Goal: Task Accomplishment & Management: Complete application form

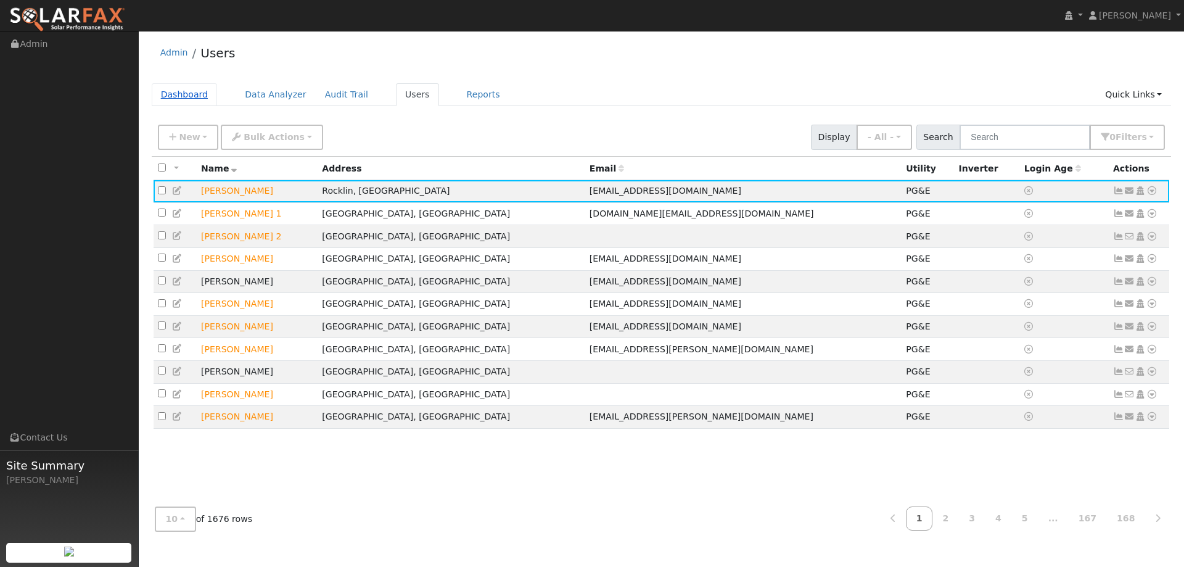
click at [186, 96] on link "Dashboard" at bounding box center [185, 94] width 66 height 23
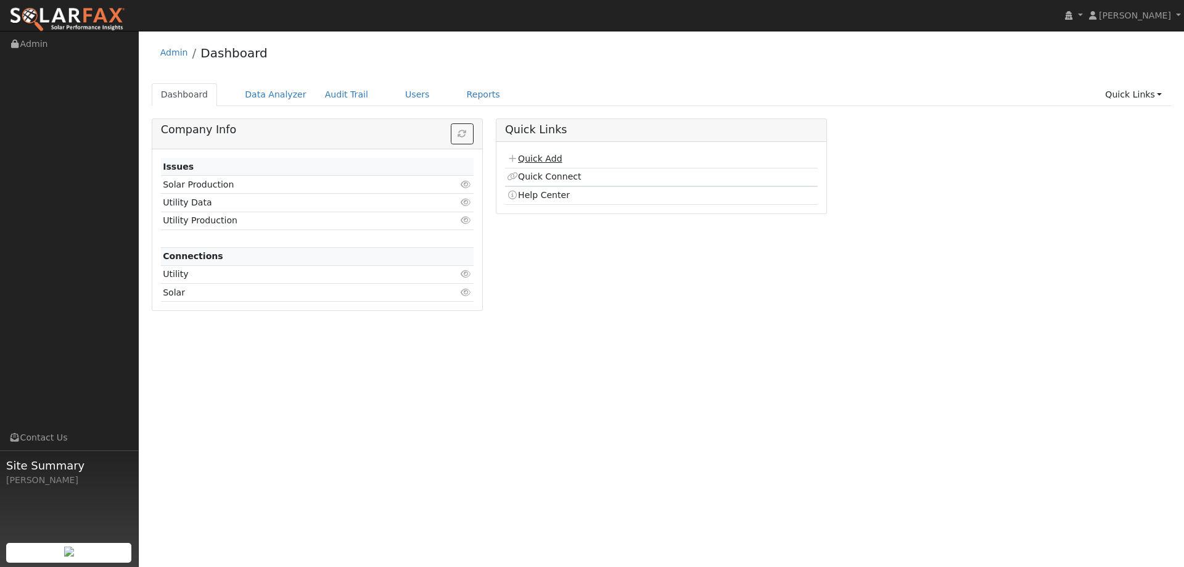
click at [537, 157] on link "Quick Add" at bounding box center [534, 159] width 55 height 10
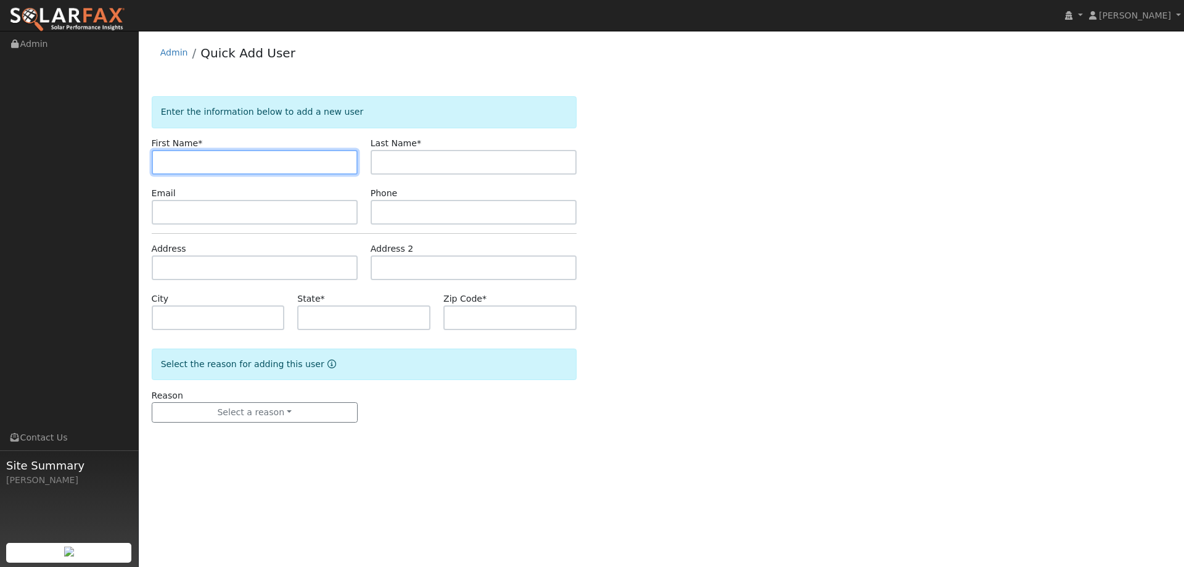
click at [173, 157] on input "text" at bounding box center [255, 162] width 206 height 25
paste input "Yauruy"
click at [164, 159] on input "Yauruy" at bounding box center [255, 162] width 206 height 25
type input "Yauruy"
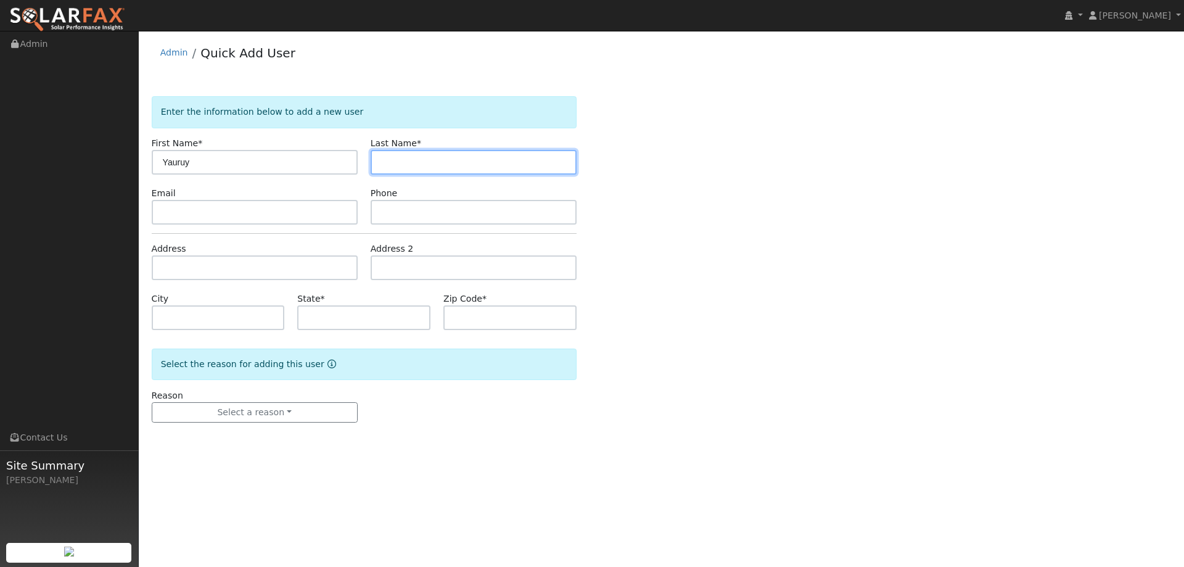
click at [466, 159] on input "text" at bounding box center [474, 162] width 206 height 25
click at [382, 157] on input "text" at bounding box center [474, 162] width 206 height 25
paste input "[PERSON_NAME]"
click at [384, 164] on input "Kutsenko" at bounding box center [474, 162] width 206 height 25
type input "Kutsenko"
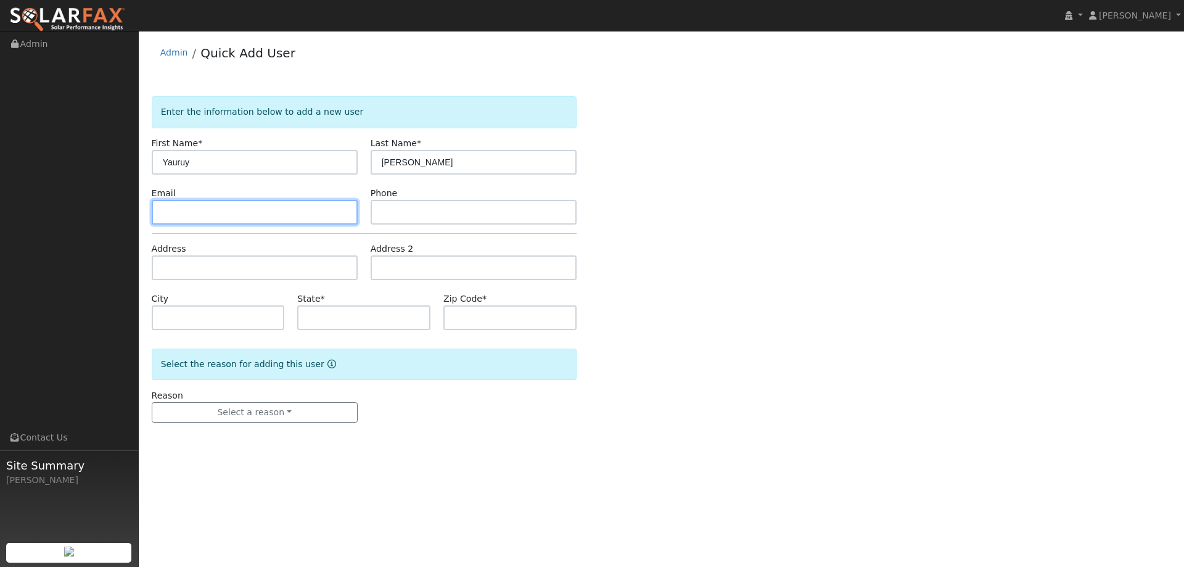
click at [246, 216] on input "text" at bounding box center [255, 212] width 206 height 25
click at [182, 214] on input "text" at bounding box center [255, 212] width 206 height 25
paste input "ykutsenko@gmail.com"
click at [163, 213] on input "ykutsenko@gmail.com" at bounding box center [255, 212] width 206 height 25
type input "ykutsenko@gmail.com"
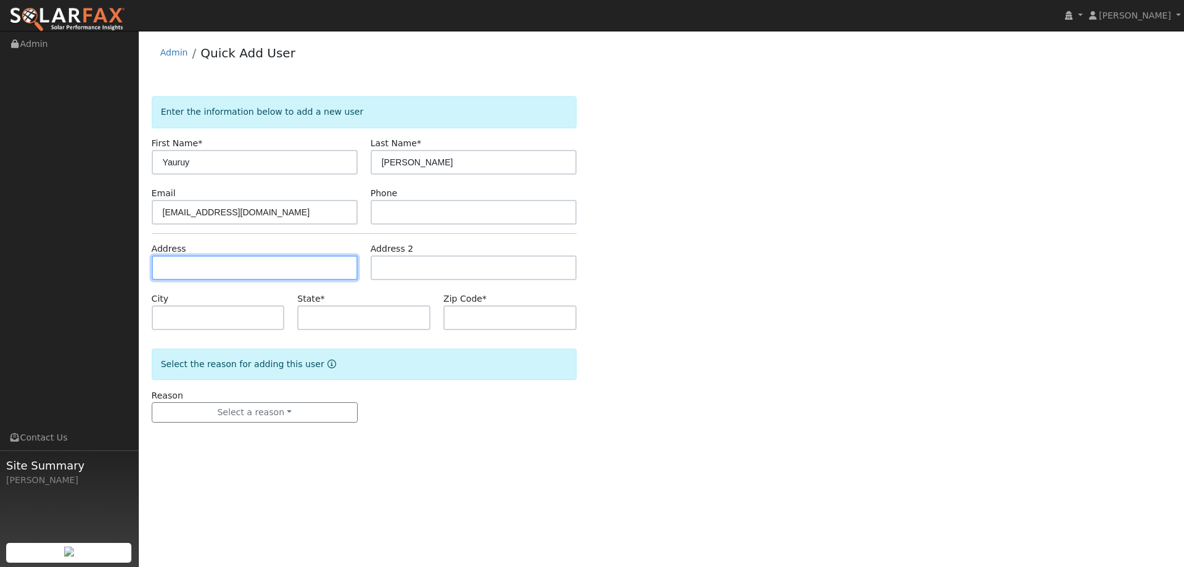
click at [204, 270] on input "text" at bounding box center [255, 267] width 206 height 25
click at [182, 271] on input "text" at bounding box center [255, 267] width 206 height 25
paste input "8740 Spooner Ct"
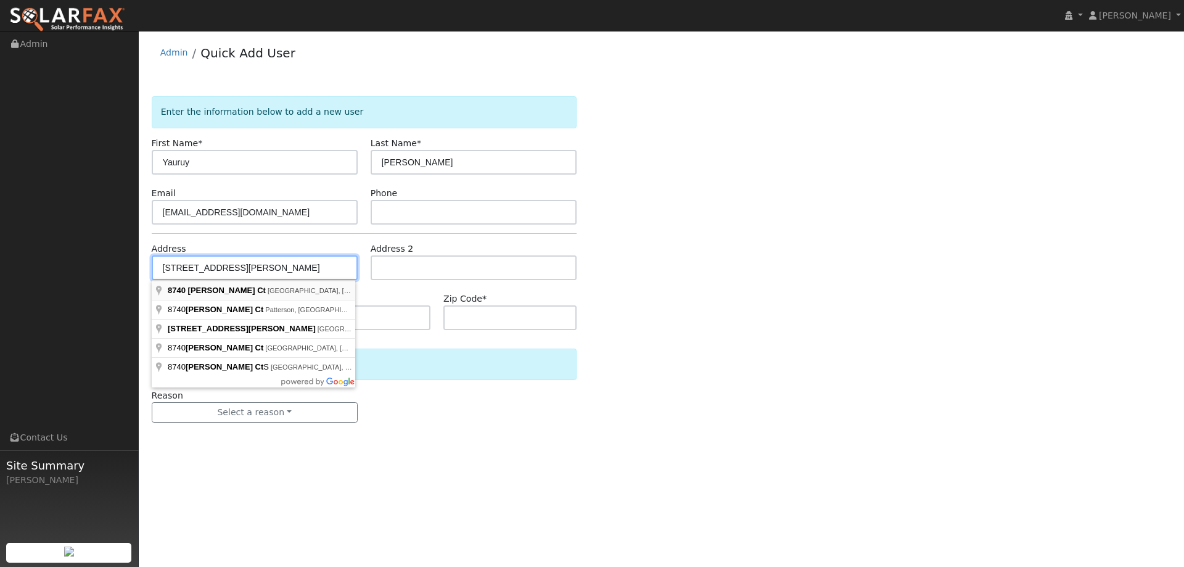
type input "8740 Spooner Court"
type input "Granite Bay"
type input "CA"
type input "95746"
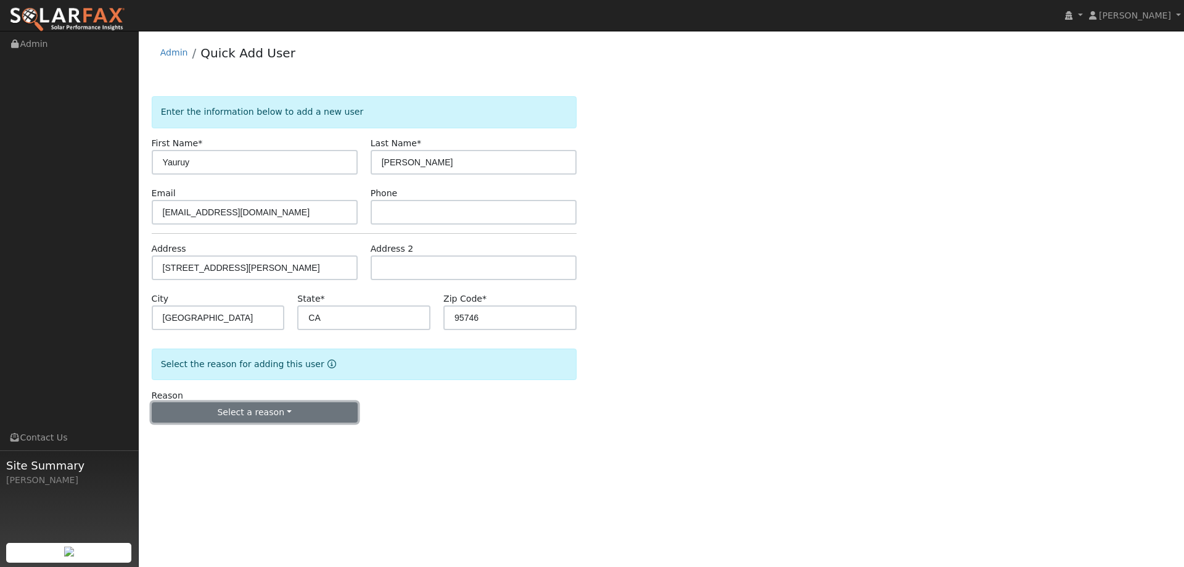
click at [249, 414] on button "Select a reason" at bounding box center [255, 412] width 206 height 21
click at [227, 435] on link "New lead" at bounding box center [220, 437] width 136 height 17
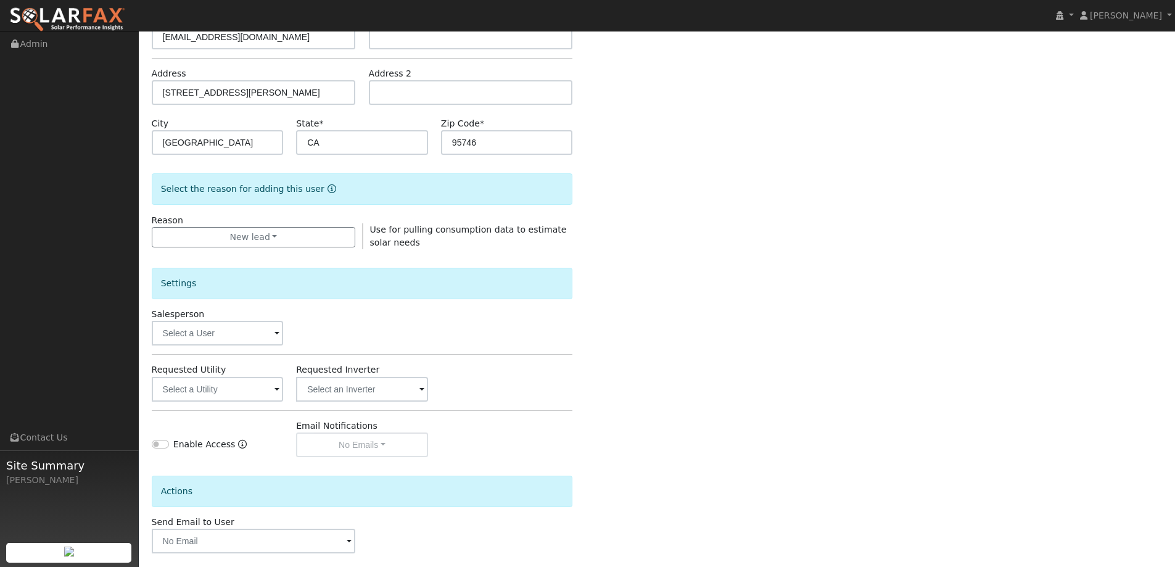
scroll to position [185, 0]
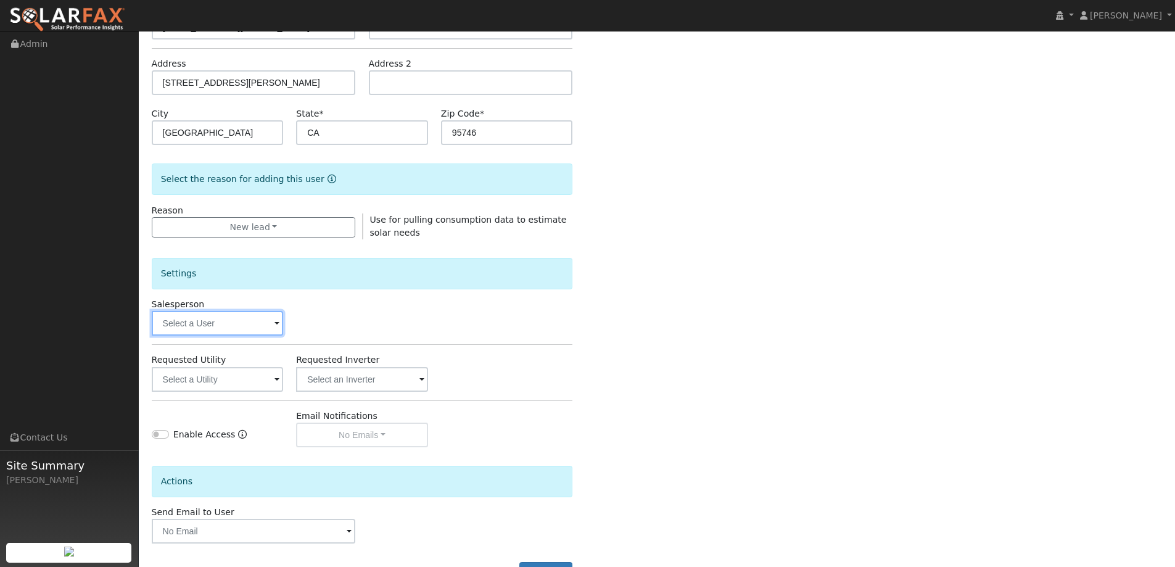
click at [231, 323] on input "text" at bounding box center [218, 323] width 132 height 25
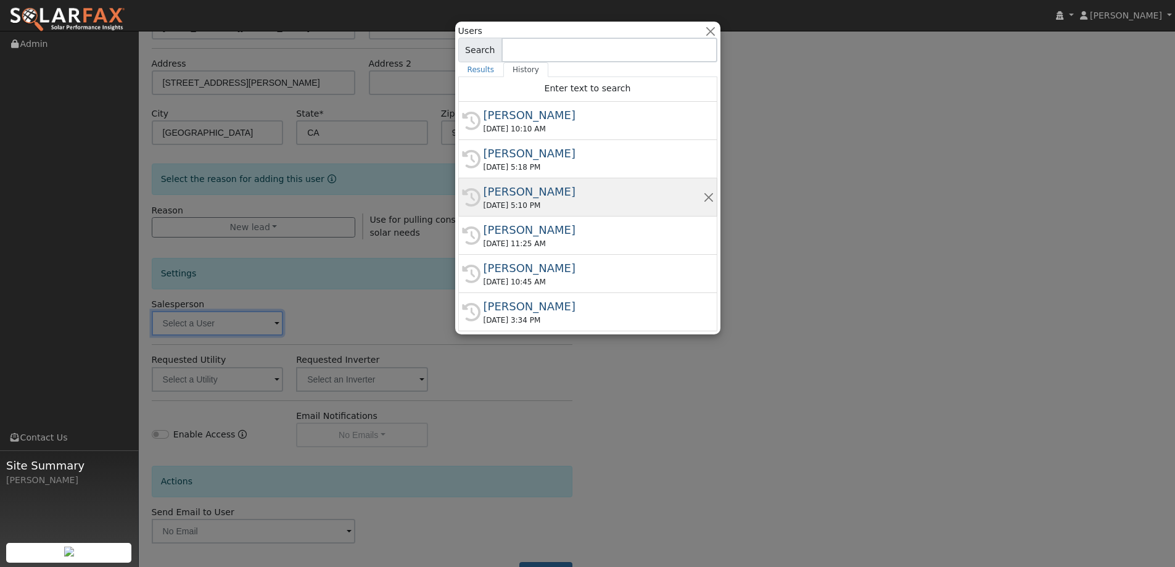
click at [568, 195] on div "Tim Tedder" at bounding box center [594, 191] width 220 height 17
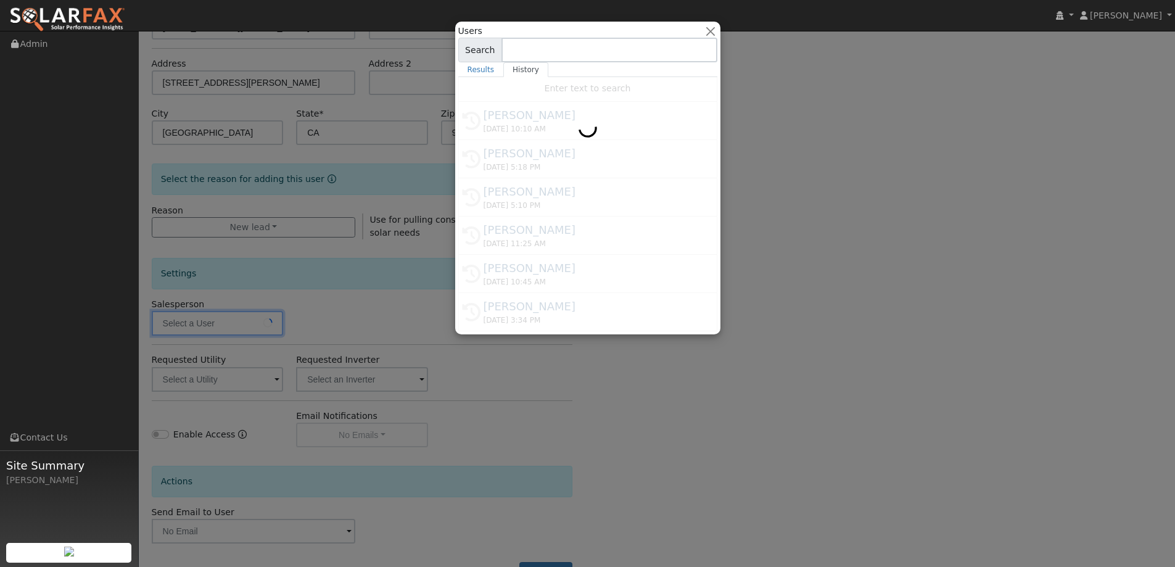
type input "Tim Tedder"
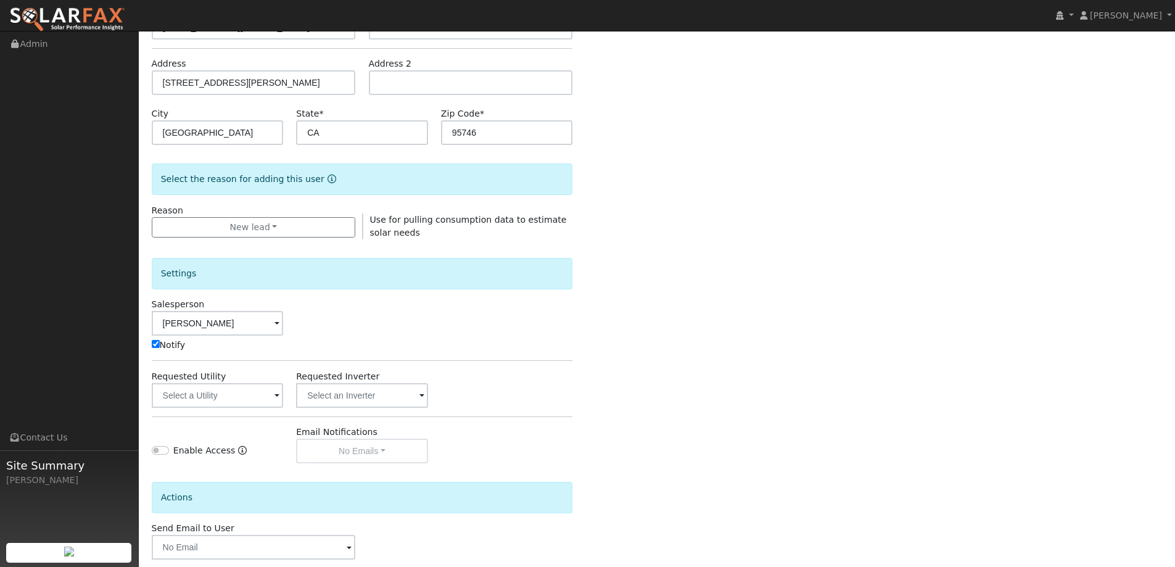
click at [260, 408] on div "Settings Salesperson Tim Tedder Notify Requested Utility Requested Inverter Ena…" at bounding box center [362, 351] width 421 height 224
click at [260, 401] on input "text" at bounding box center [218, 395] width 132 height 25
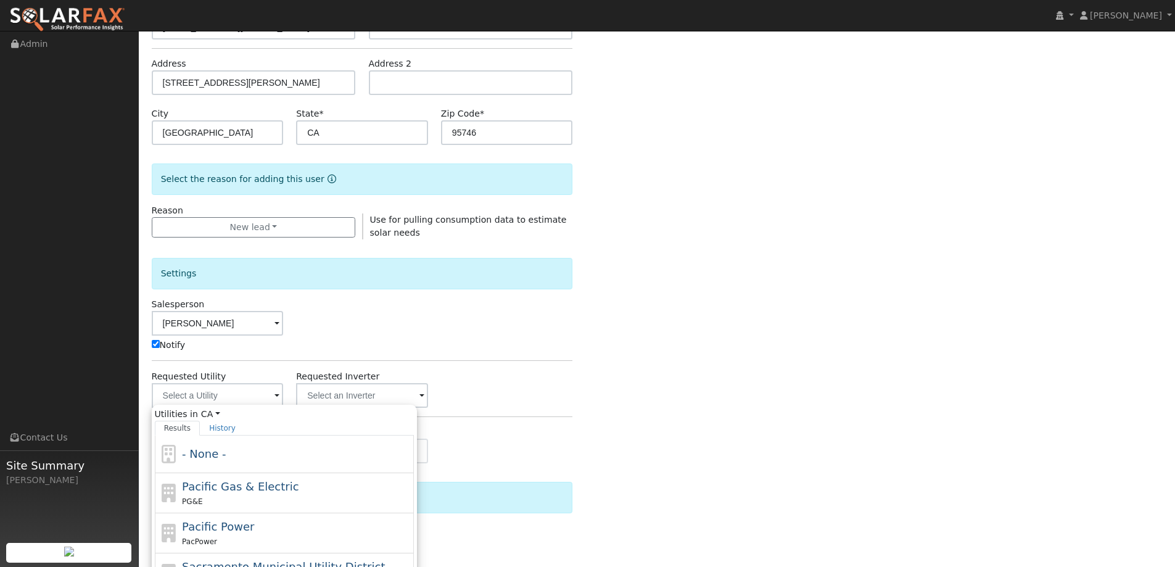
click at [320, 479] on div "Pacific Gas & Electric PG&E" at bounding box center [296, 493] width 229 height 30
type input "Pacific Gas & Electric"
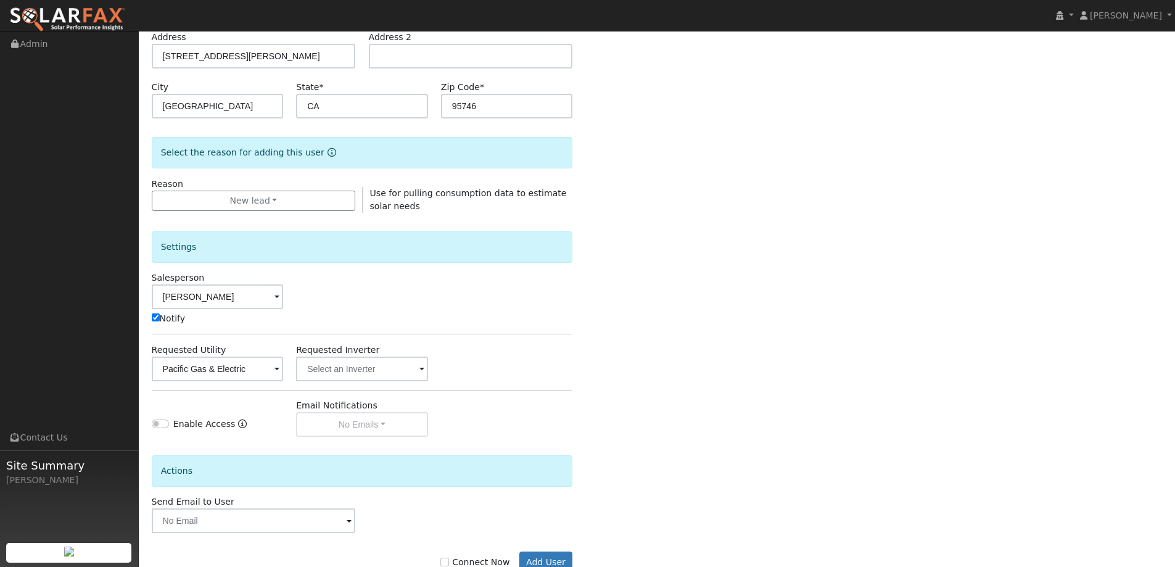
scroll to position [248, 0]
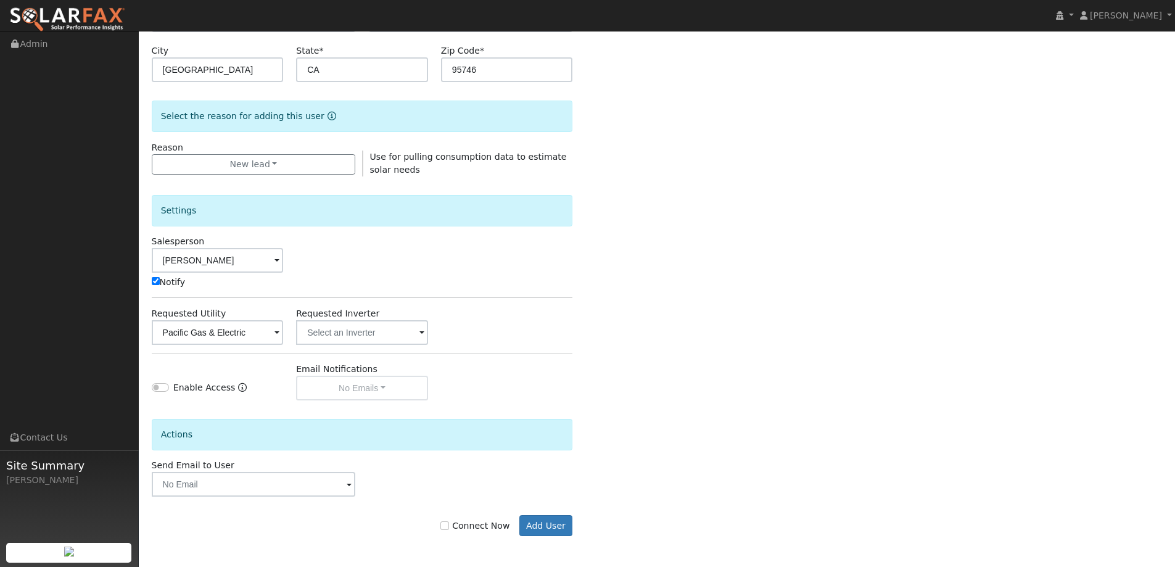
click at [462, 525] on label "Connect Now" at bounding box center [474, 525] width 69 height 13
click at [449, 525] on input "Connect Now" at bounding box center [444, 525] width 9 height 9
checkbox input "true"
click at [550, 521] on button "Add User" at bounding box center [546, 525] width 54 height 21
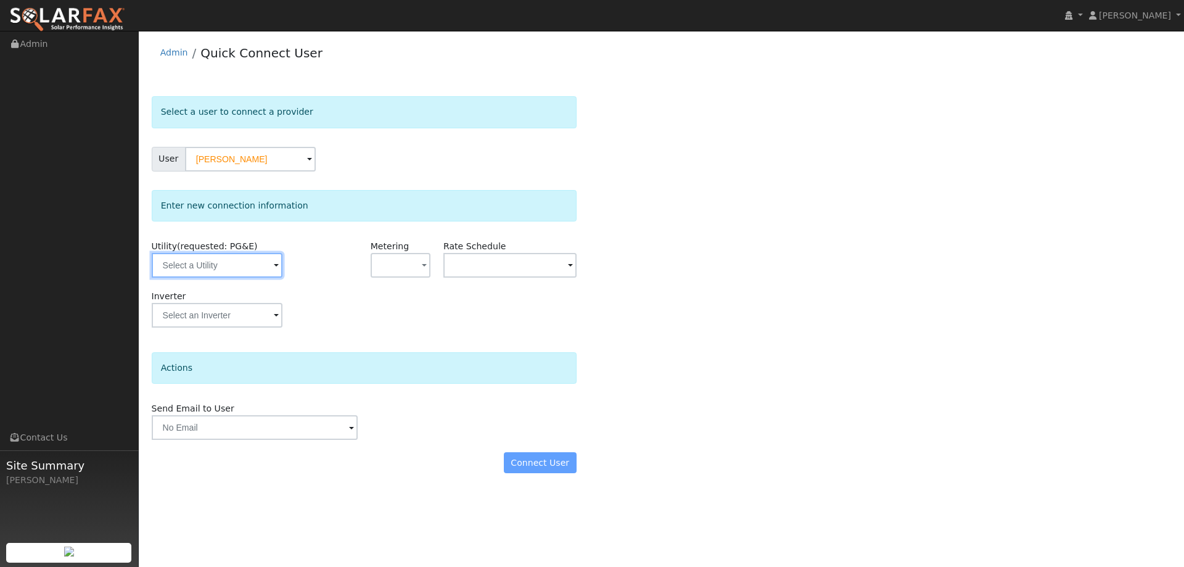
click at [183, 271] on input "text" at bounding box center [217, 265] width 131 height 25
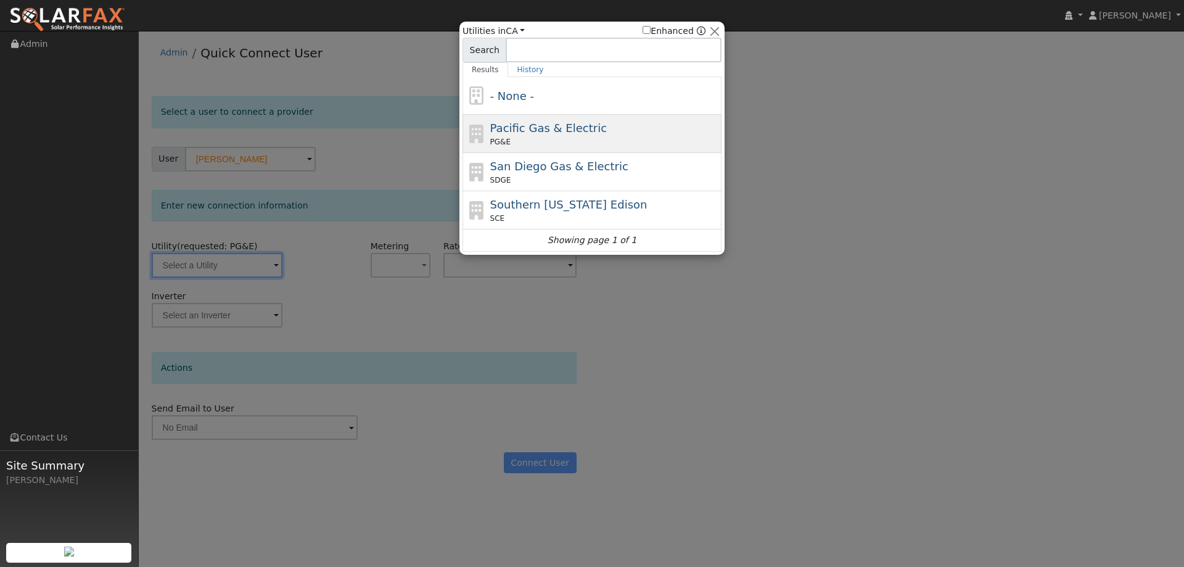
click at [566, 126] on span "Pacific Gas & Electric" at bounding box center [548, 128] width 117 height 13
type input "PG&E"
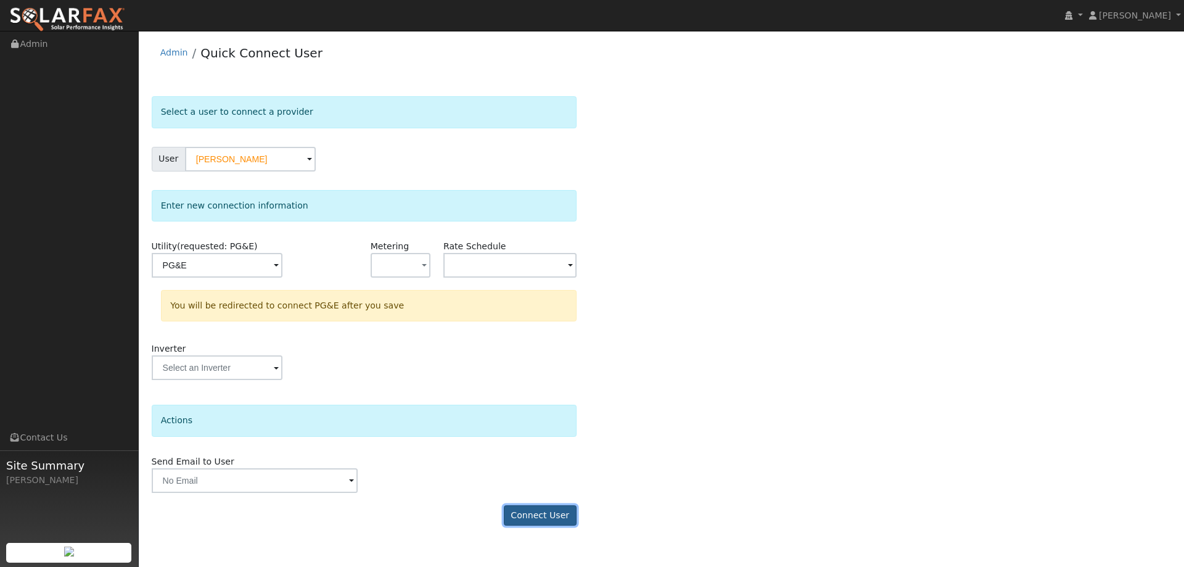
click at [530, 523] on button "Connect User" at bounding box center [540, 515] width 73 height 21
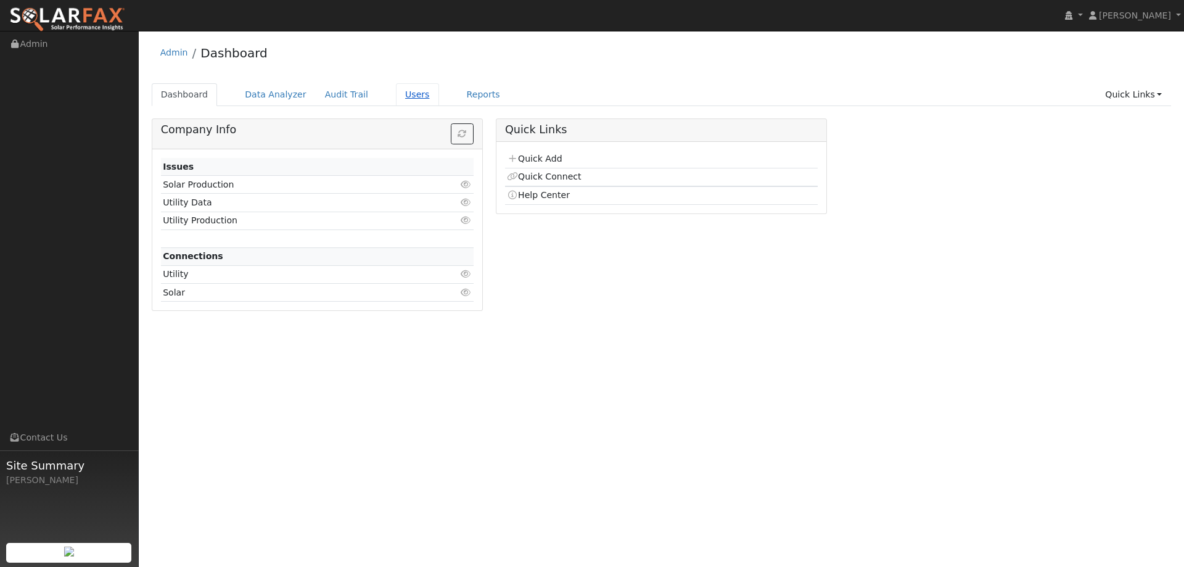
click at [404, 92] on link "Users" at bounding box center [417, 94] width 43 height 23
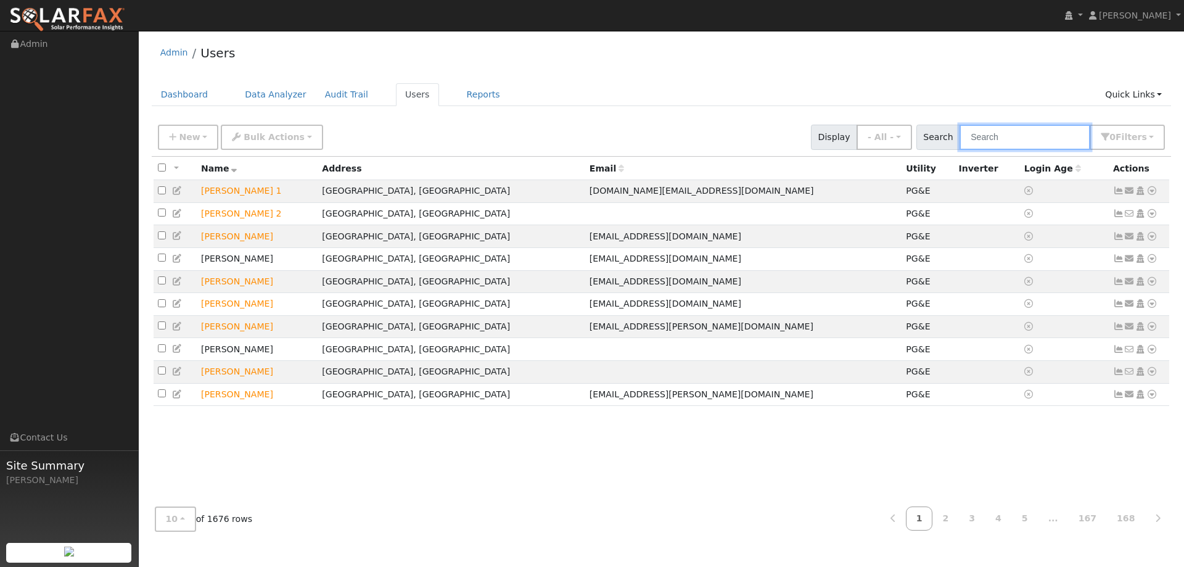
click at [986, 142] on input "text" at bounding box center [1025, 137] width 131 height 25
paste input "[PERSON_NAME]"
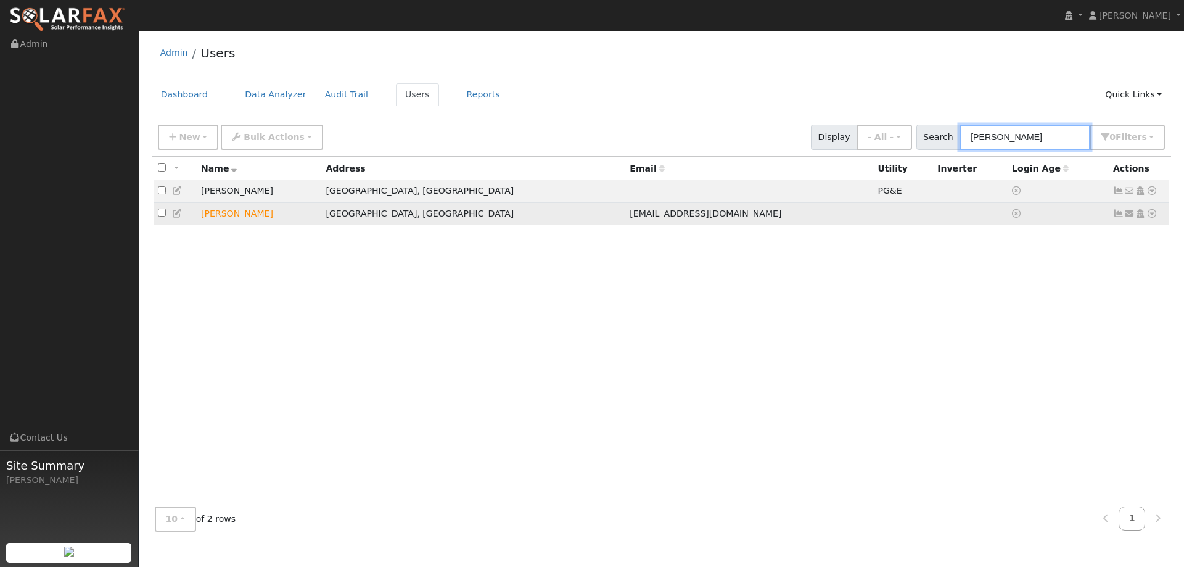
type input "[PERSON_NAME]"
click at [1151, 214] on icon at bounding box center [1152, 213] width 11 height 9
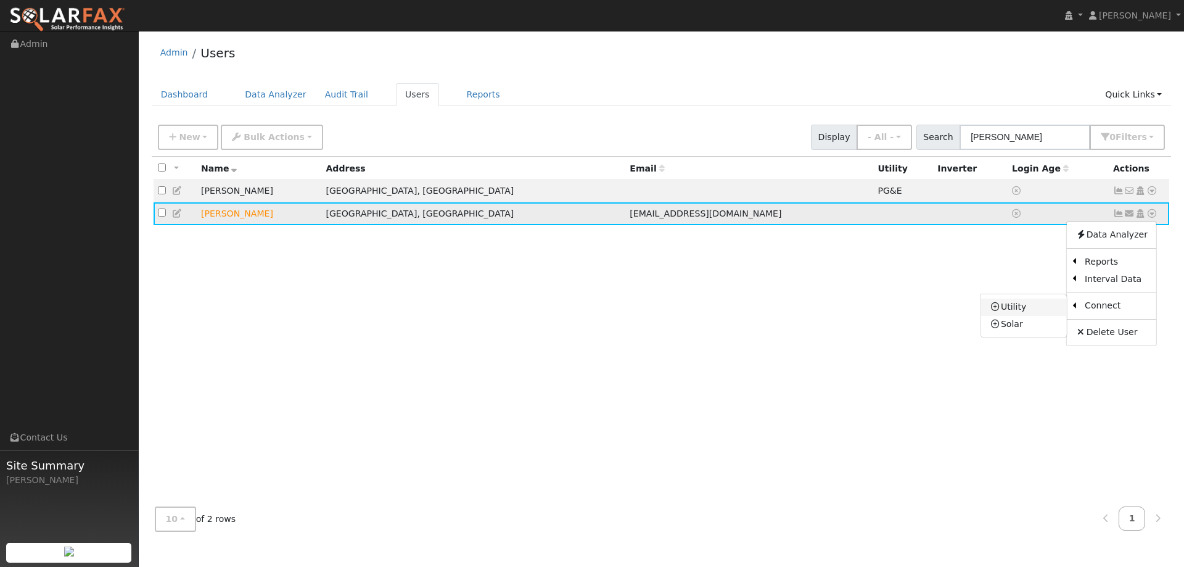
click at [1029, 307] on link "Utility" at bounding box center [1025, 307] width 86 height 17
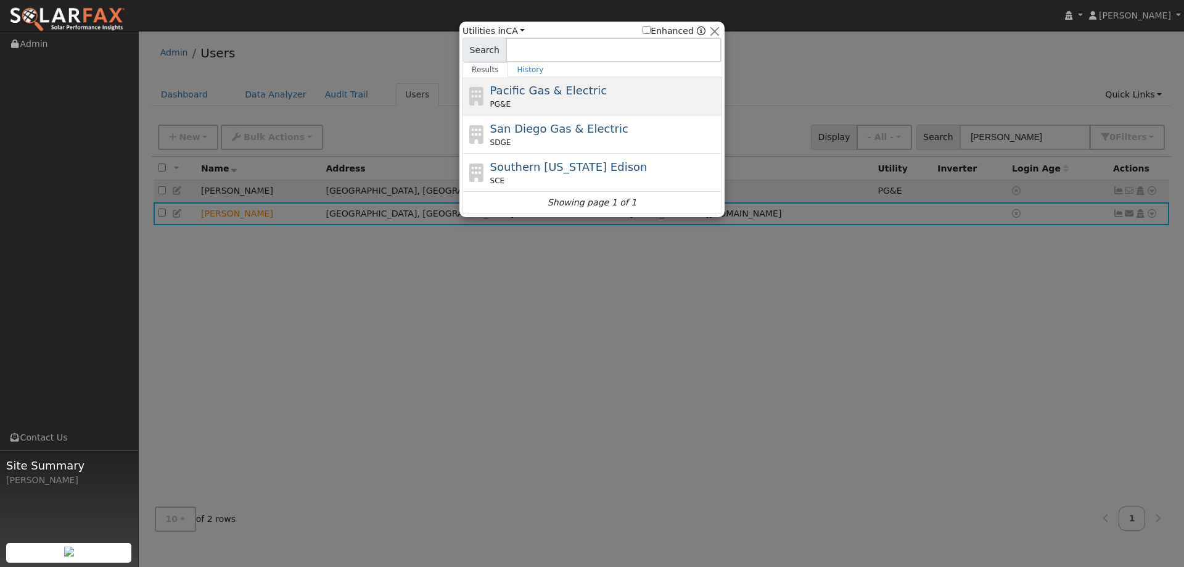
click at [553, 84] on span "Pacific Gas & Electric" at bounding box center [548, 90] width 117 height 13
